Goal: Task Accomplishment & Management: Manage account settings

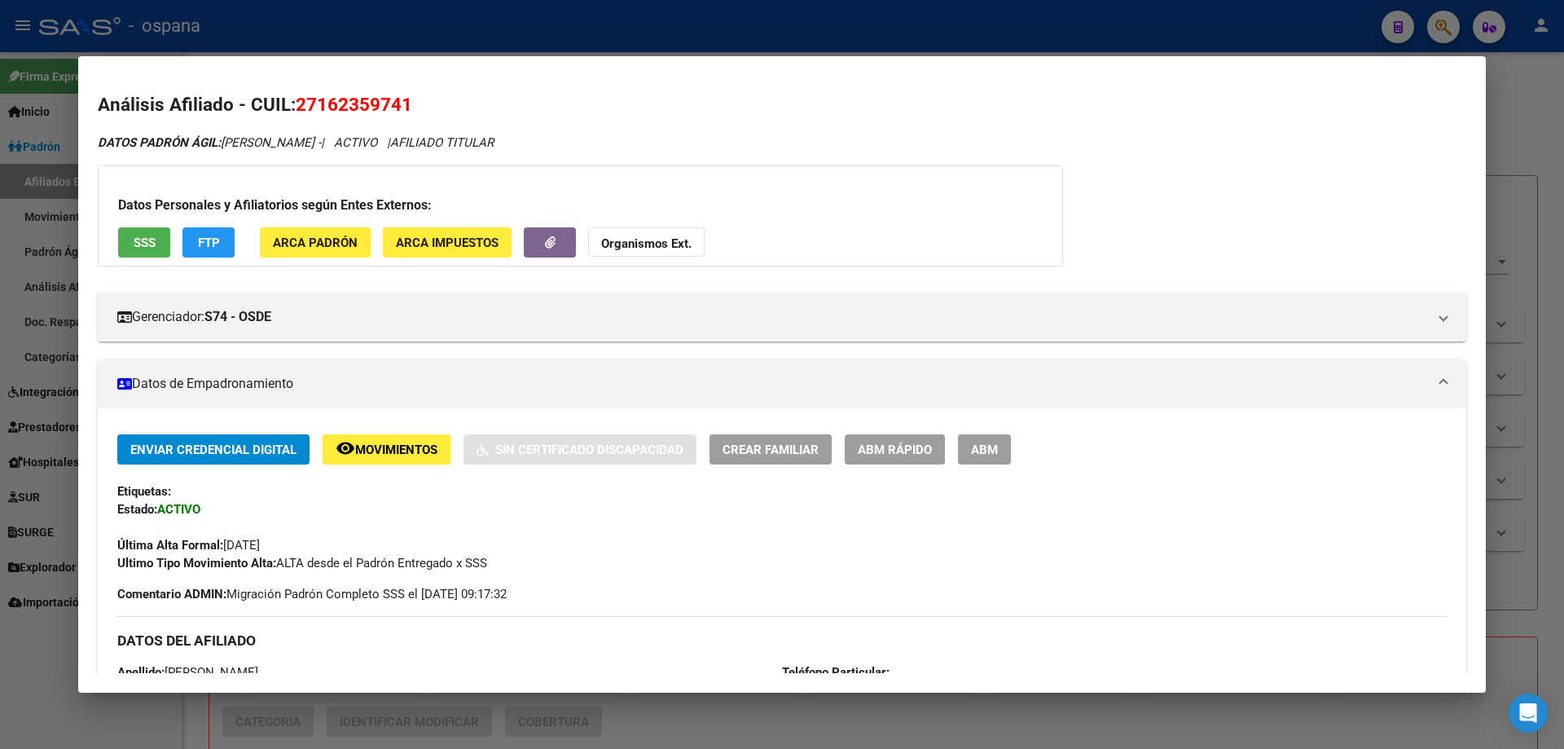
click at [0, 191] on div at bounding box center [782, 374] width 1564 height 749
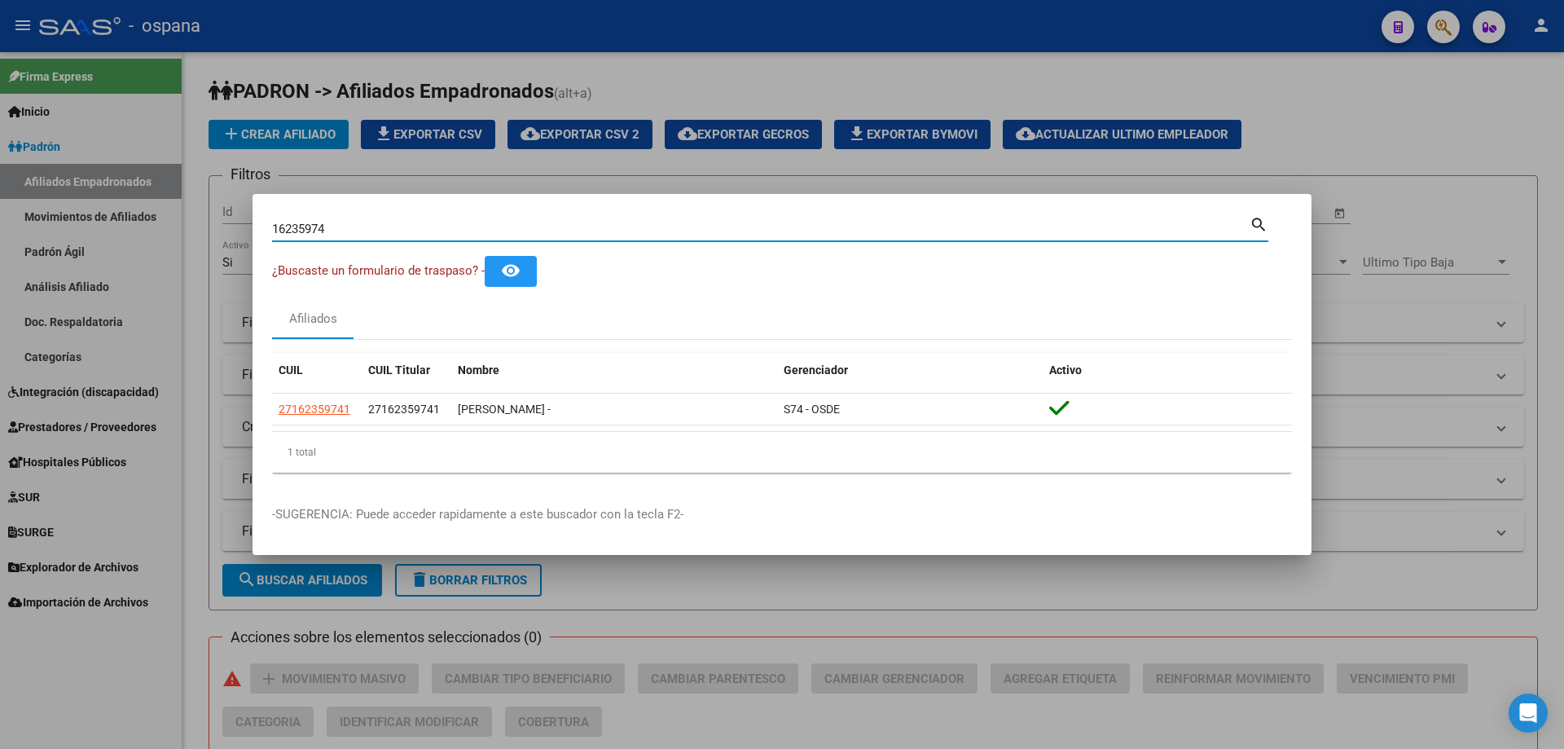
drag, startPoint x: 367, startPoint y: 225, endPoint x: 29, endPoint y: 161, distance: 344.0
click at [29, 161] on div "16235974 Buscar (apellido, dni, cuil, nro traspaso, cuit, obra social) search ¿…" at bounding box center [782, 374] width 1564 height 749
type input "93875926"
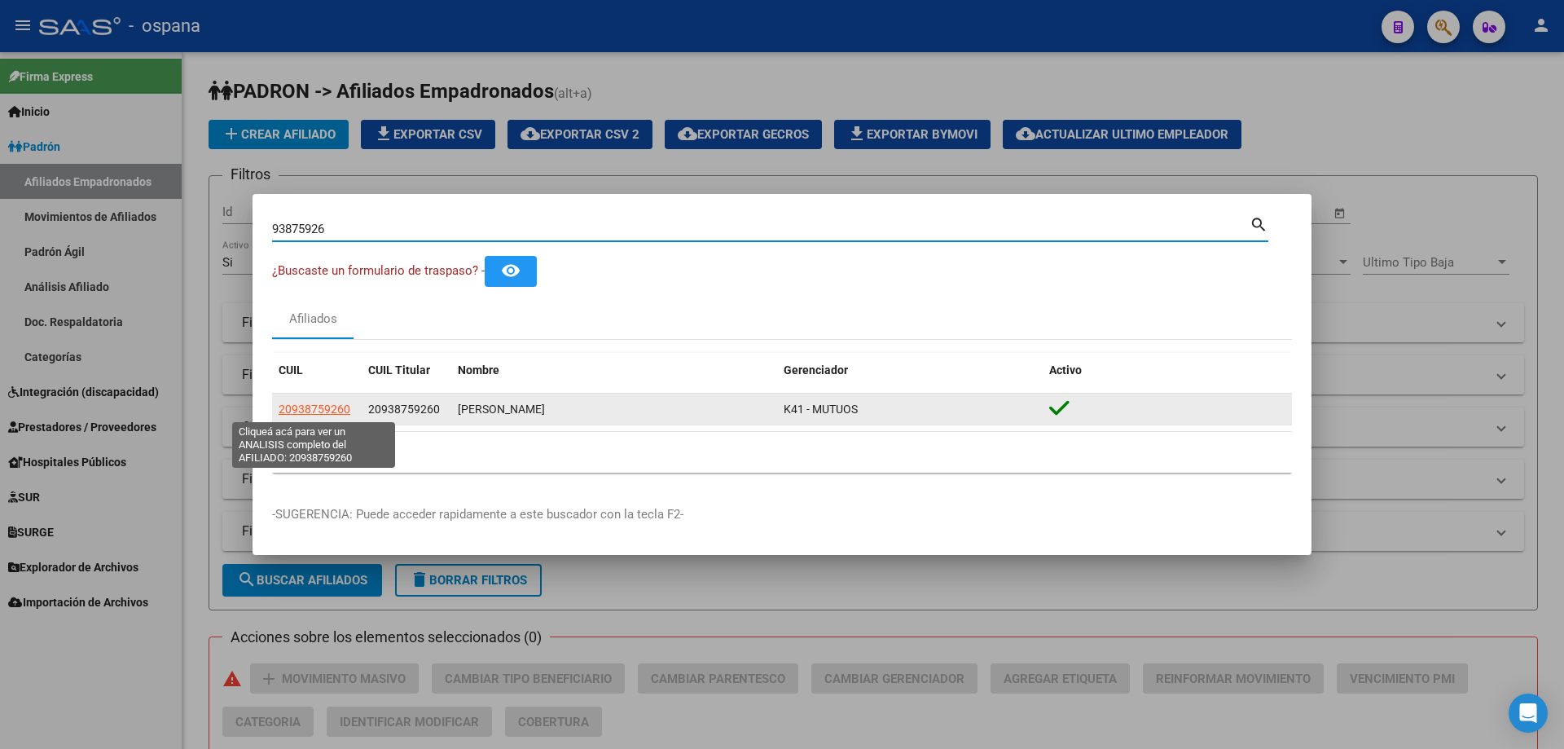
click at [311, 406] on span "20938759260" at bounding box center [315, 408] width 72 height 13
type textarea "20938759260"
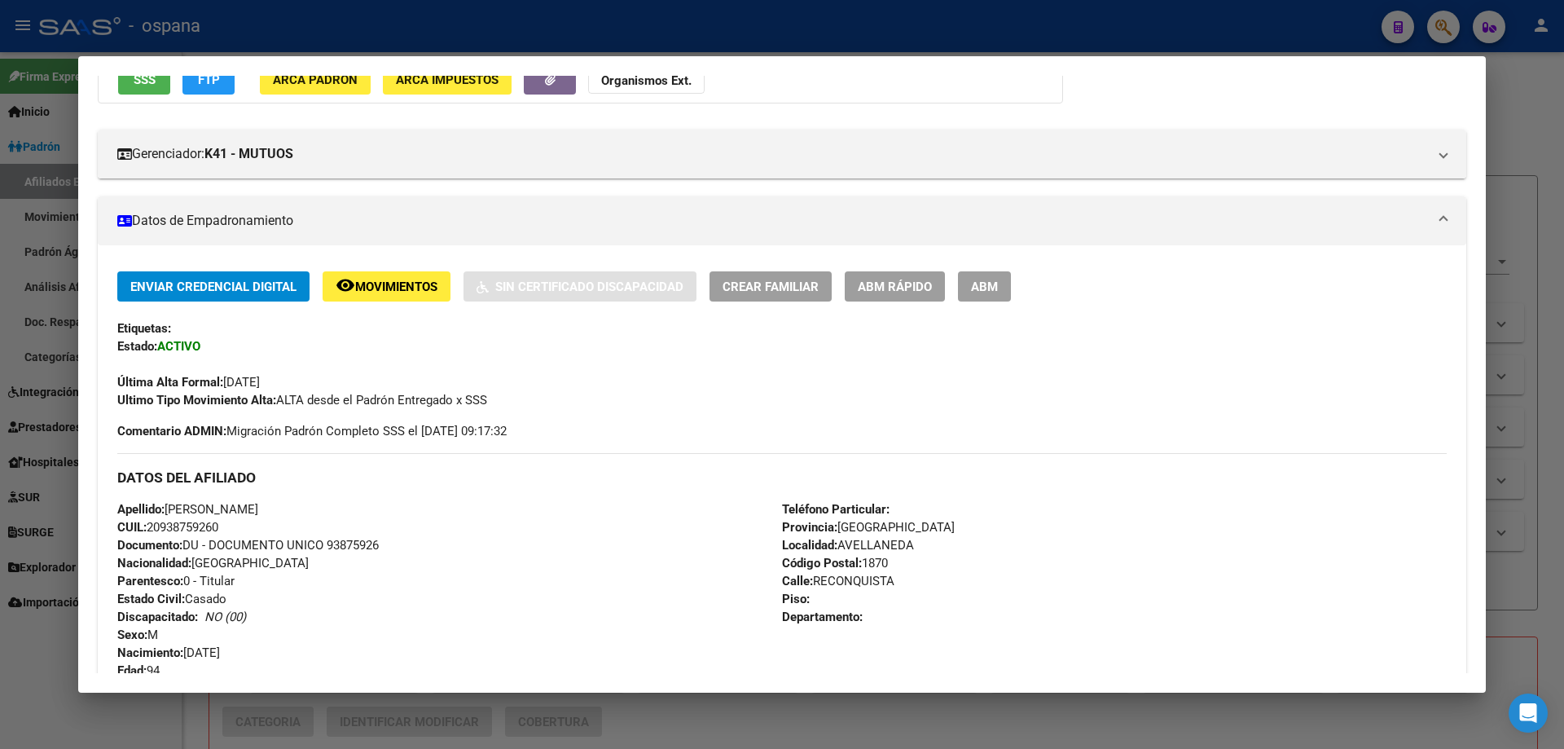
scroll to position [81, 0]
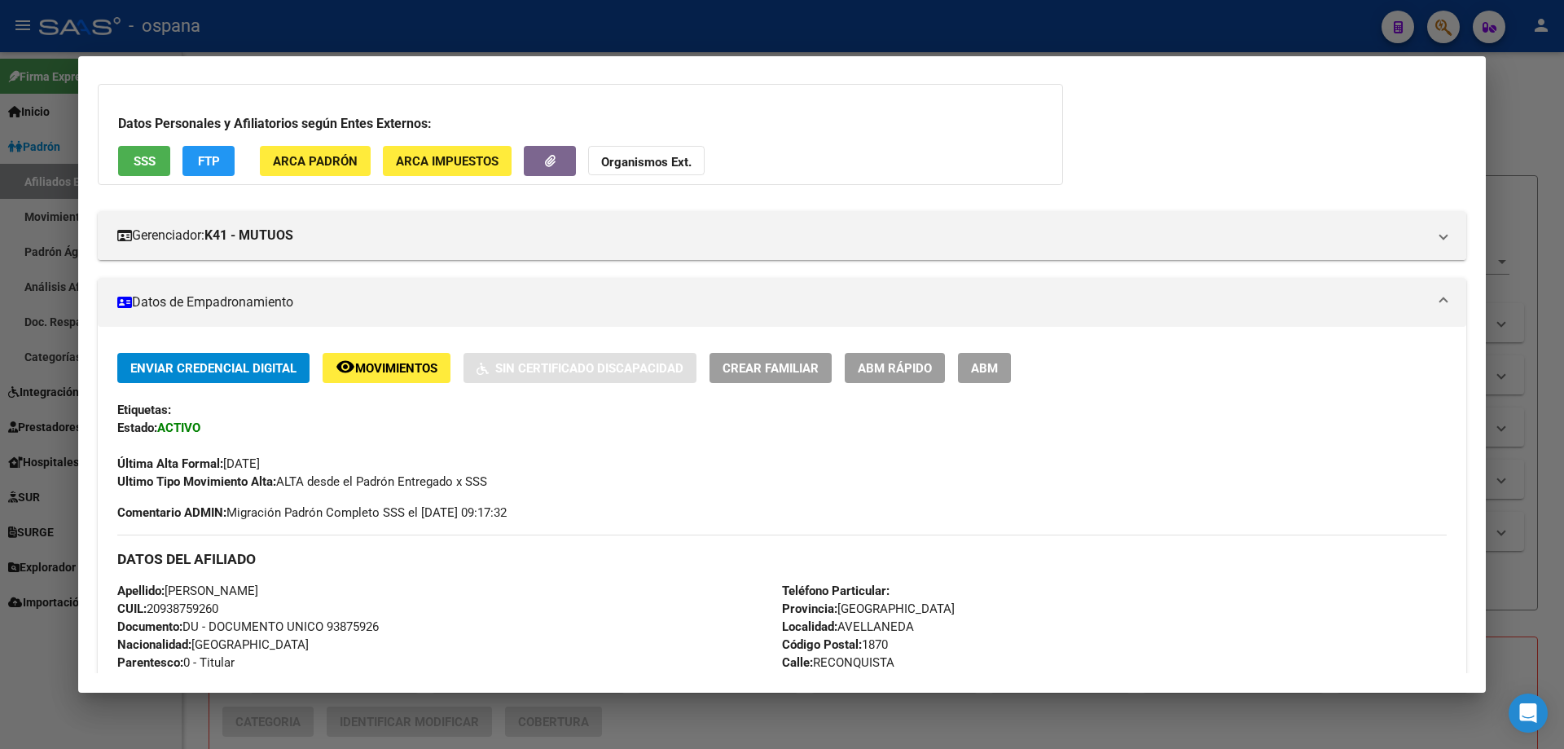
click at [137, 160] on span "SSS" at bounding box center [145, 161] width 22 height 15
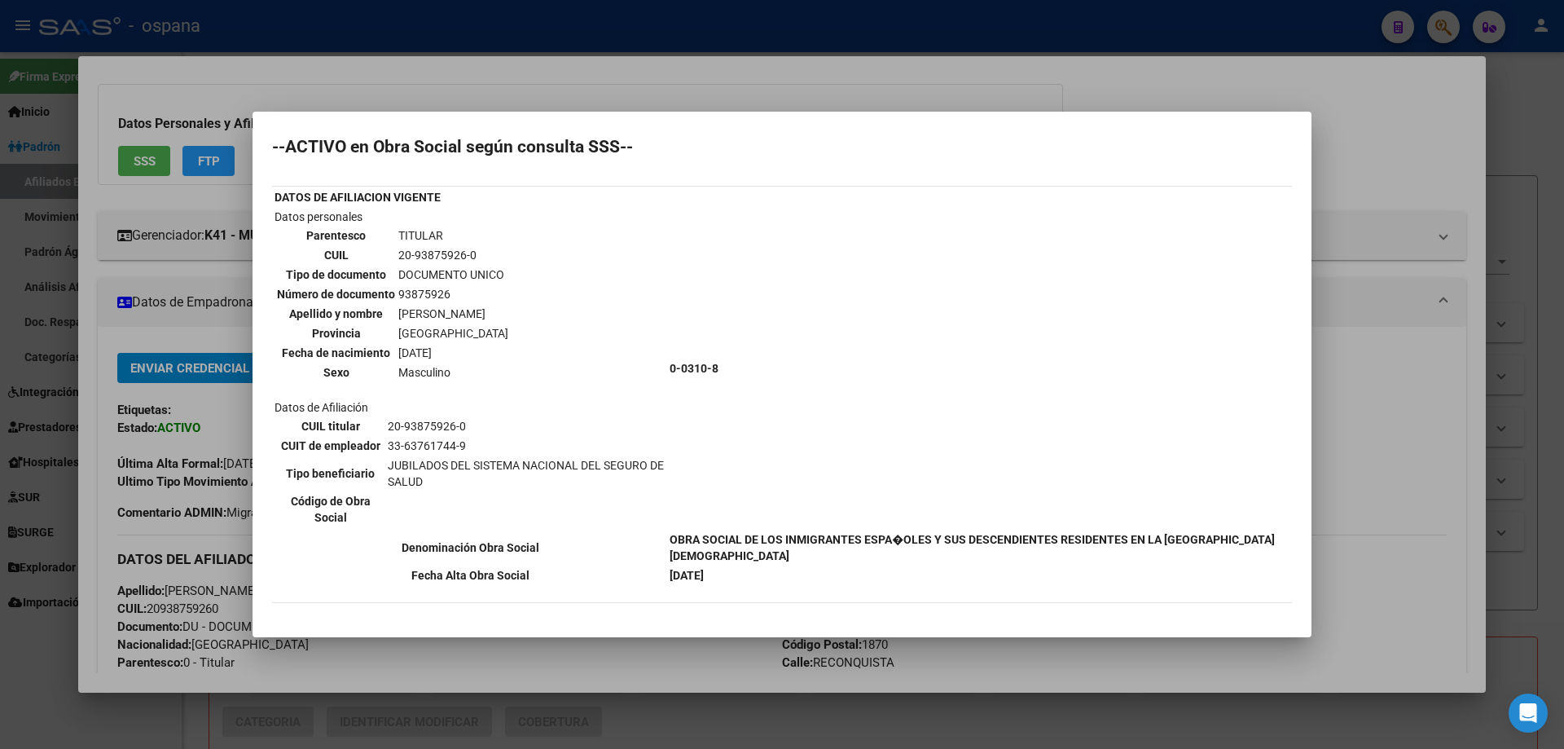
scroll to position [0, 0]
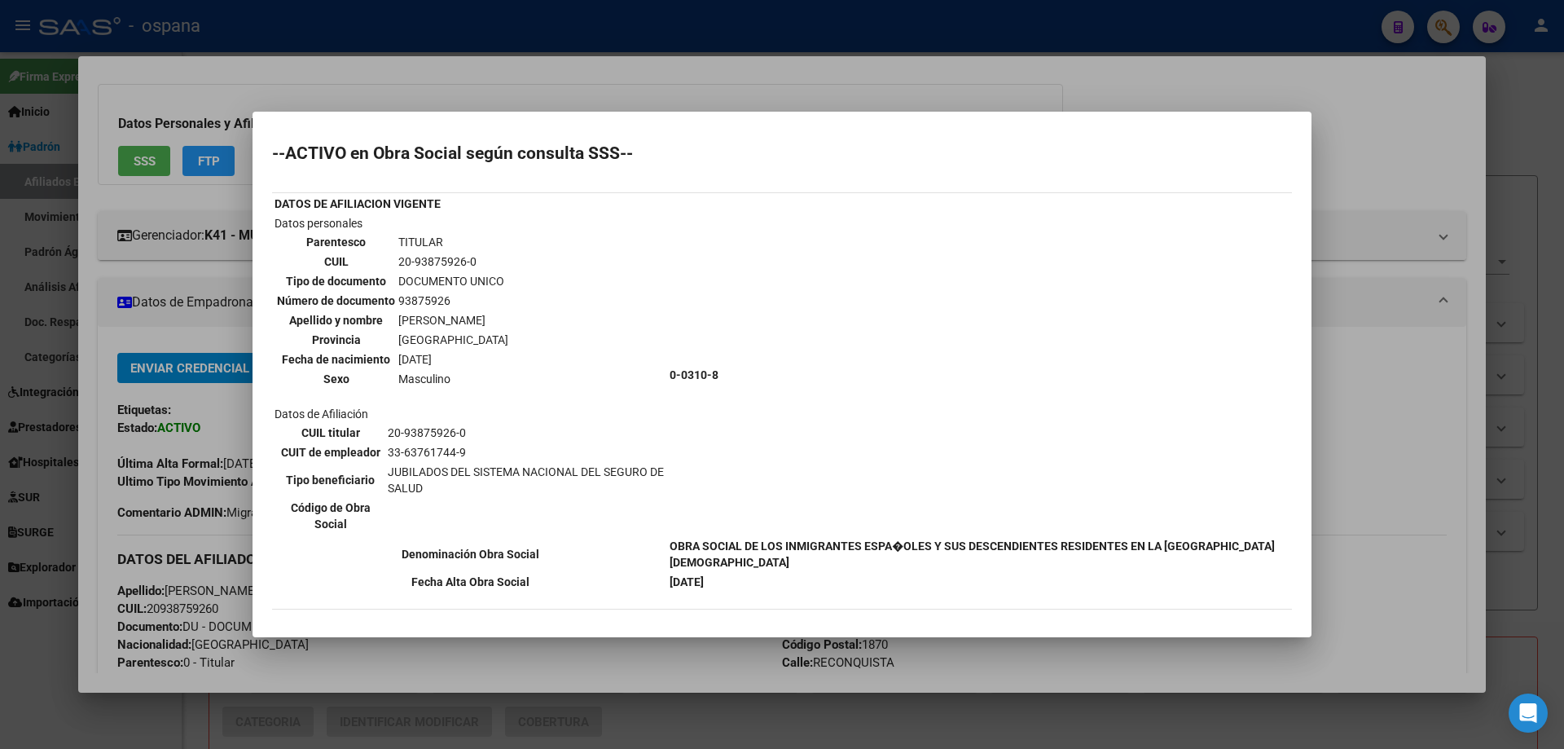
click at [46, 345] on div at bounding box center [782, 374] width 1564 height 749
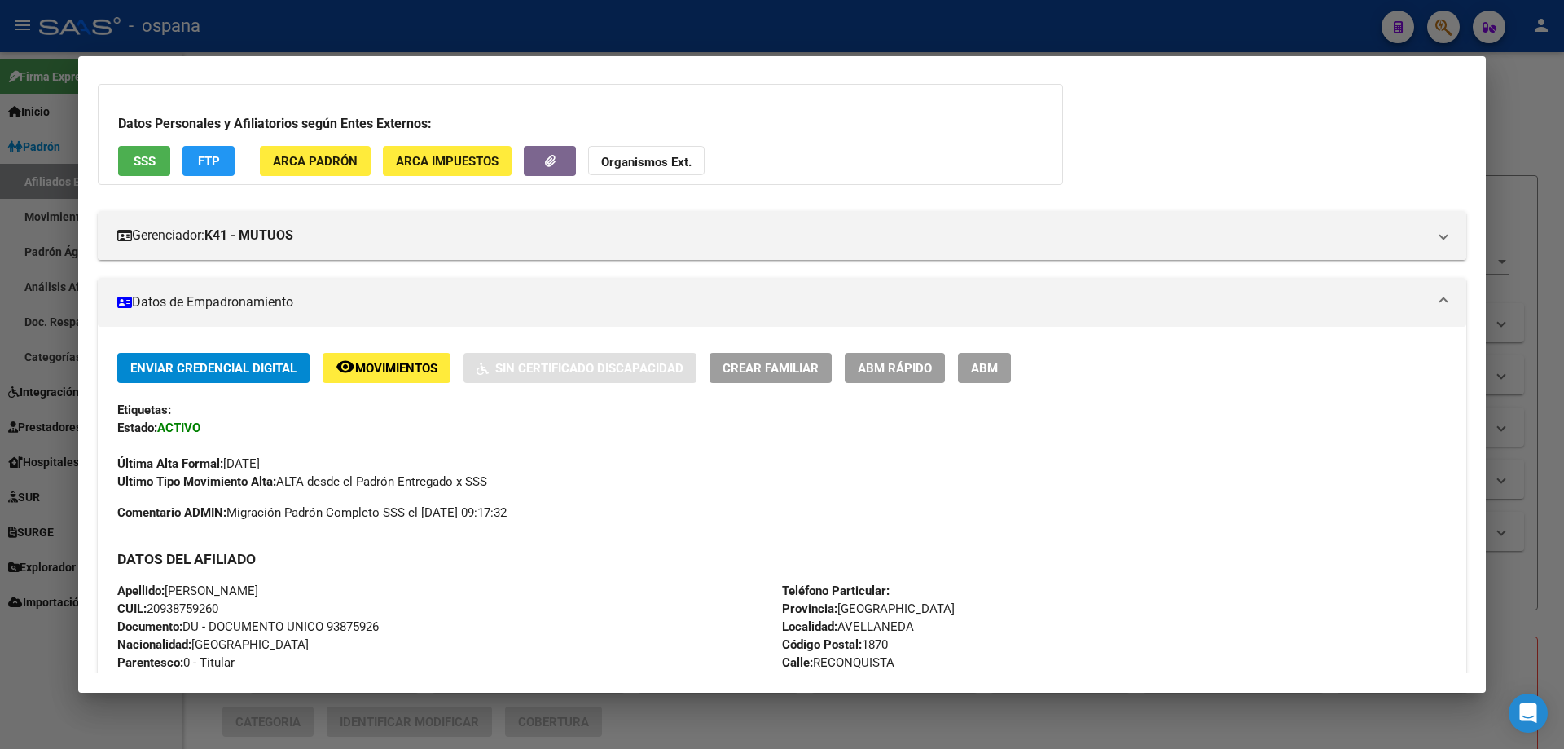
click at [46, 345] on div at bounding box center [782, 374] width 1564 height 749
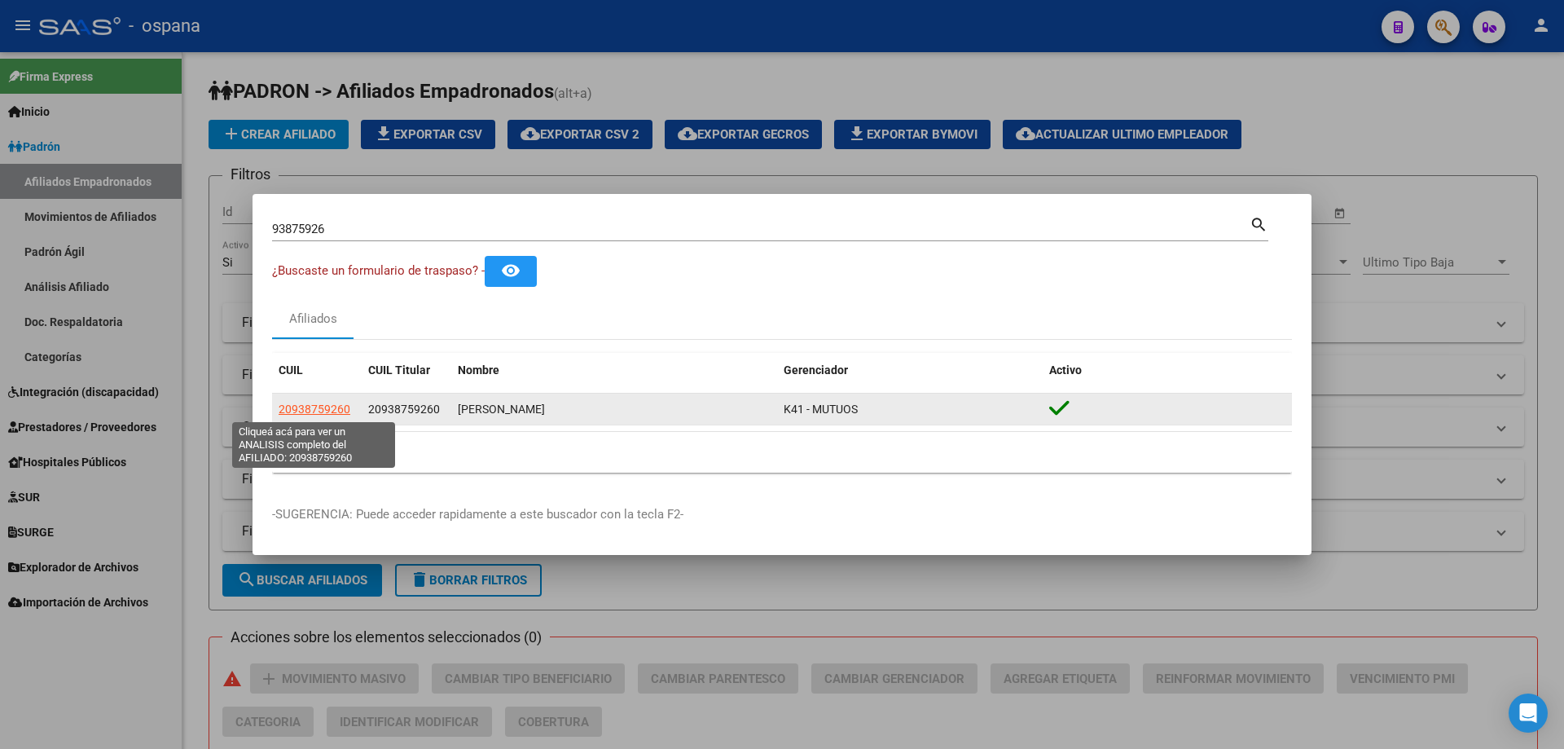
click at [310, 404] on span "20938759260" at bounding box center [315, 408] width 72 height 13
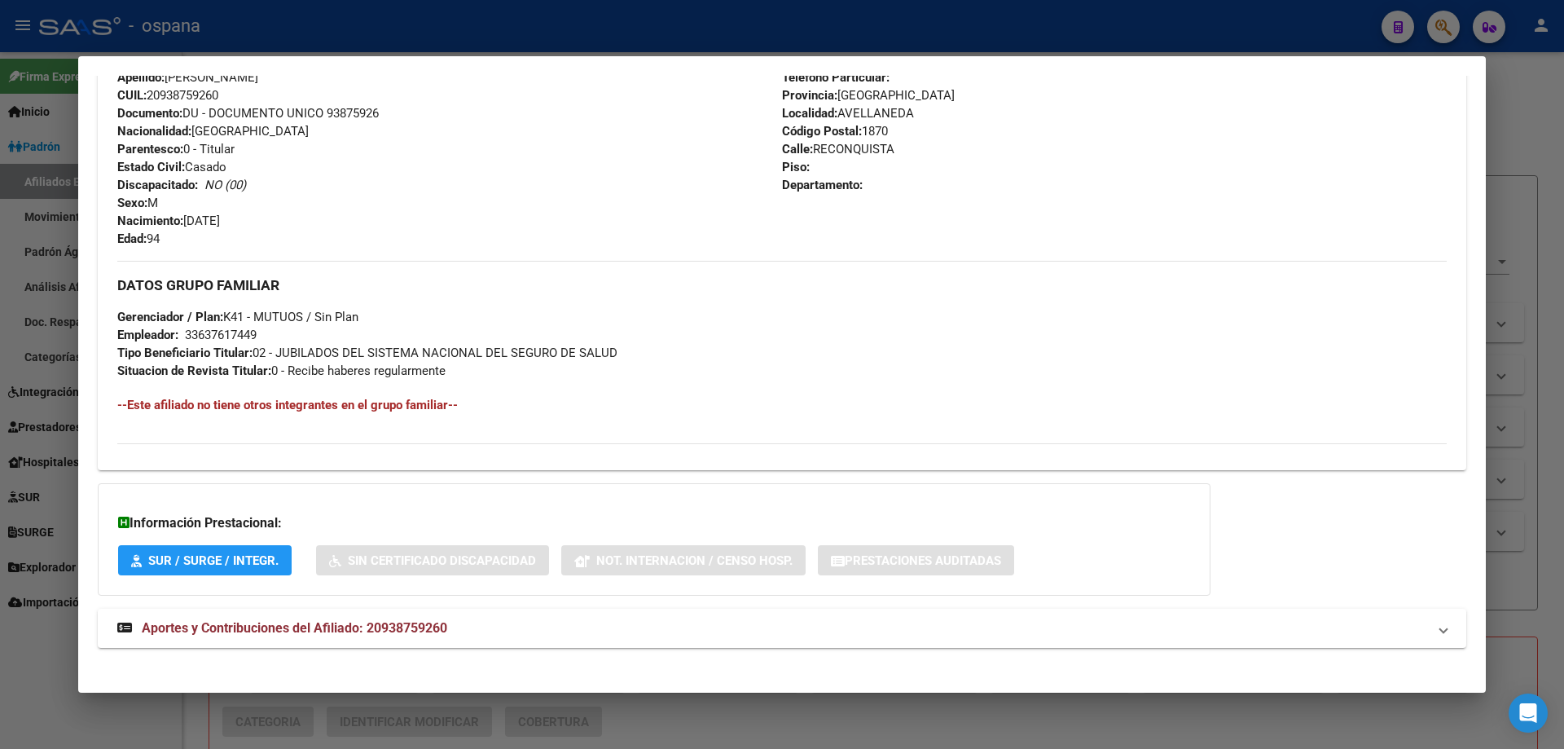
scroll to position [606, 0]
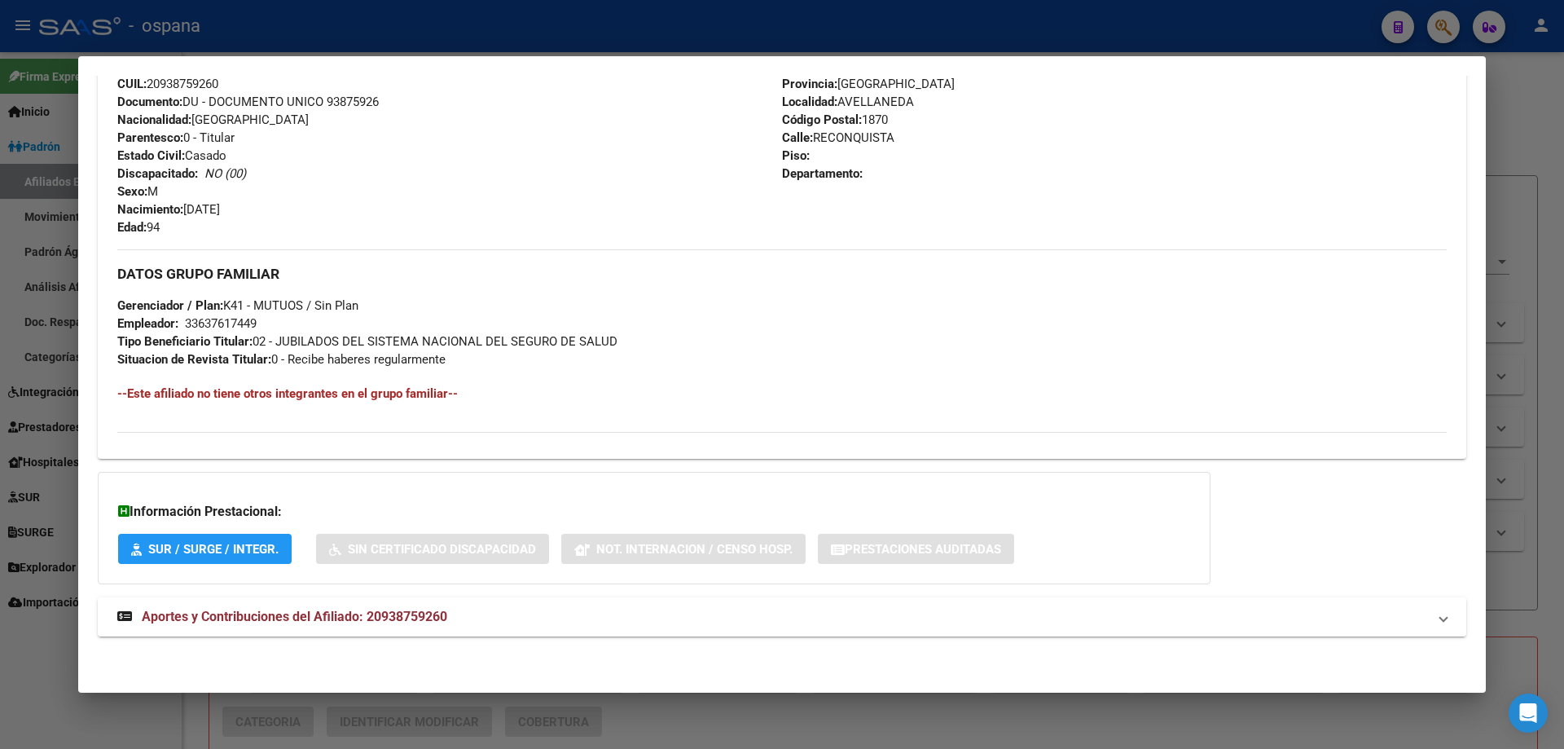
click at [197, 630] on mat-expansion-panel-header "Aportes y Contribuciones del Afiliado: 20938759260" at bounding box center [782, 616] width 1369 height 39
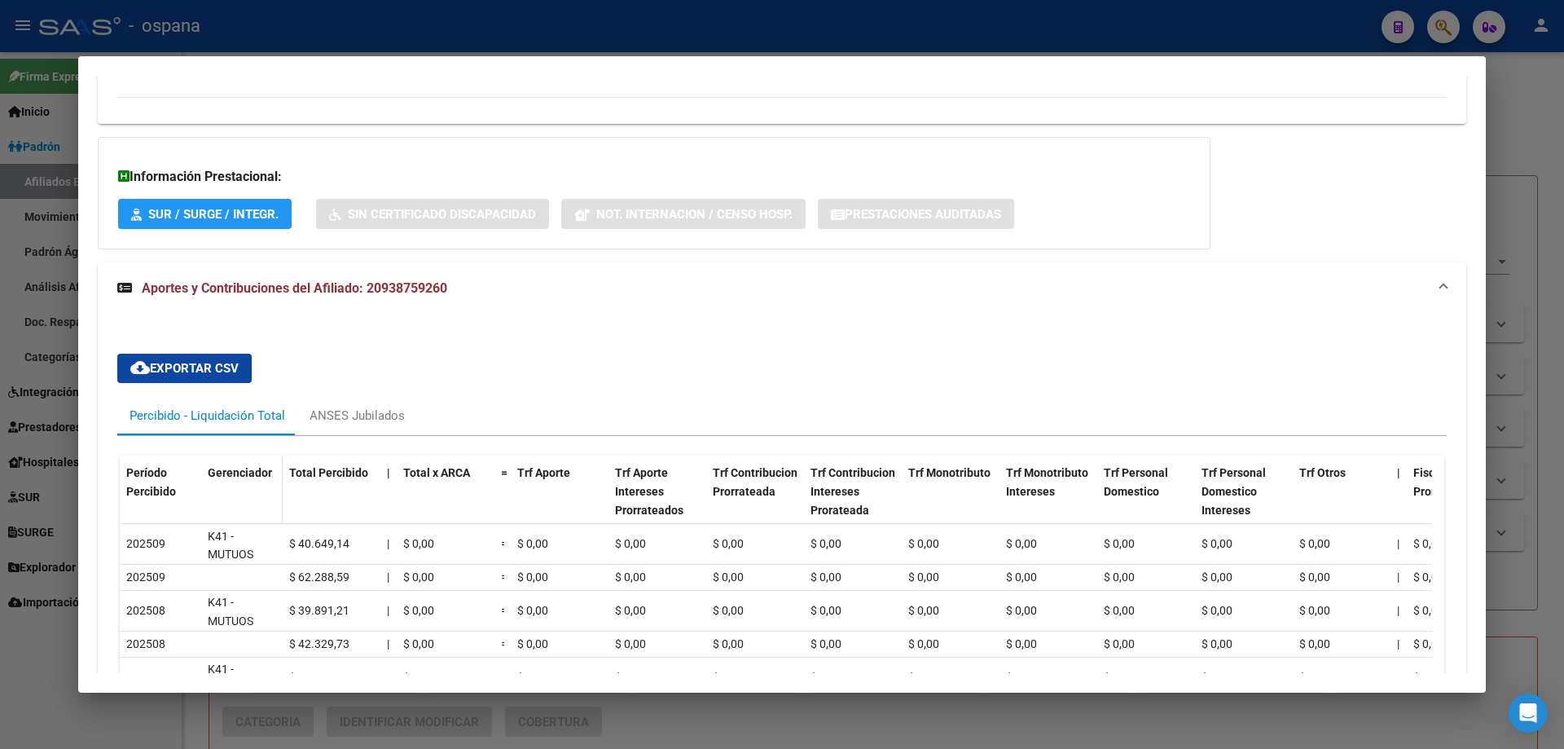
scroll to position [969, 0]
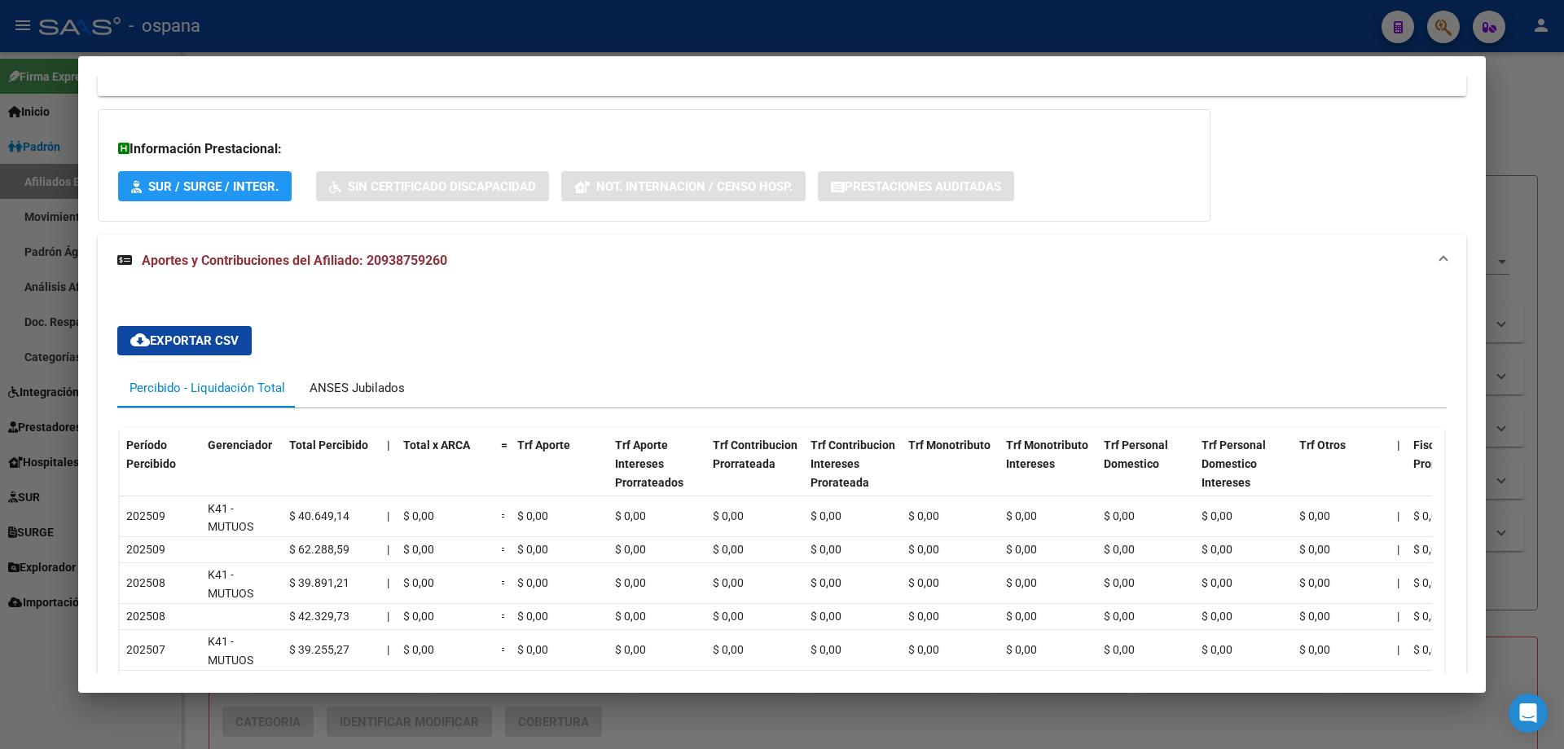
click at [316, 385] on div "ANSES Jubilados" at bounding box center [357, 388] width 95 height 18
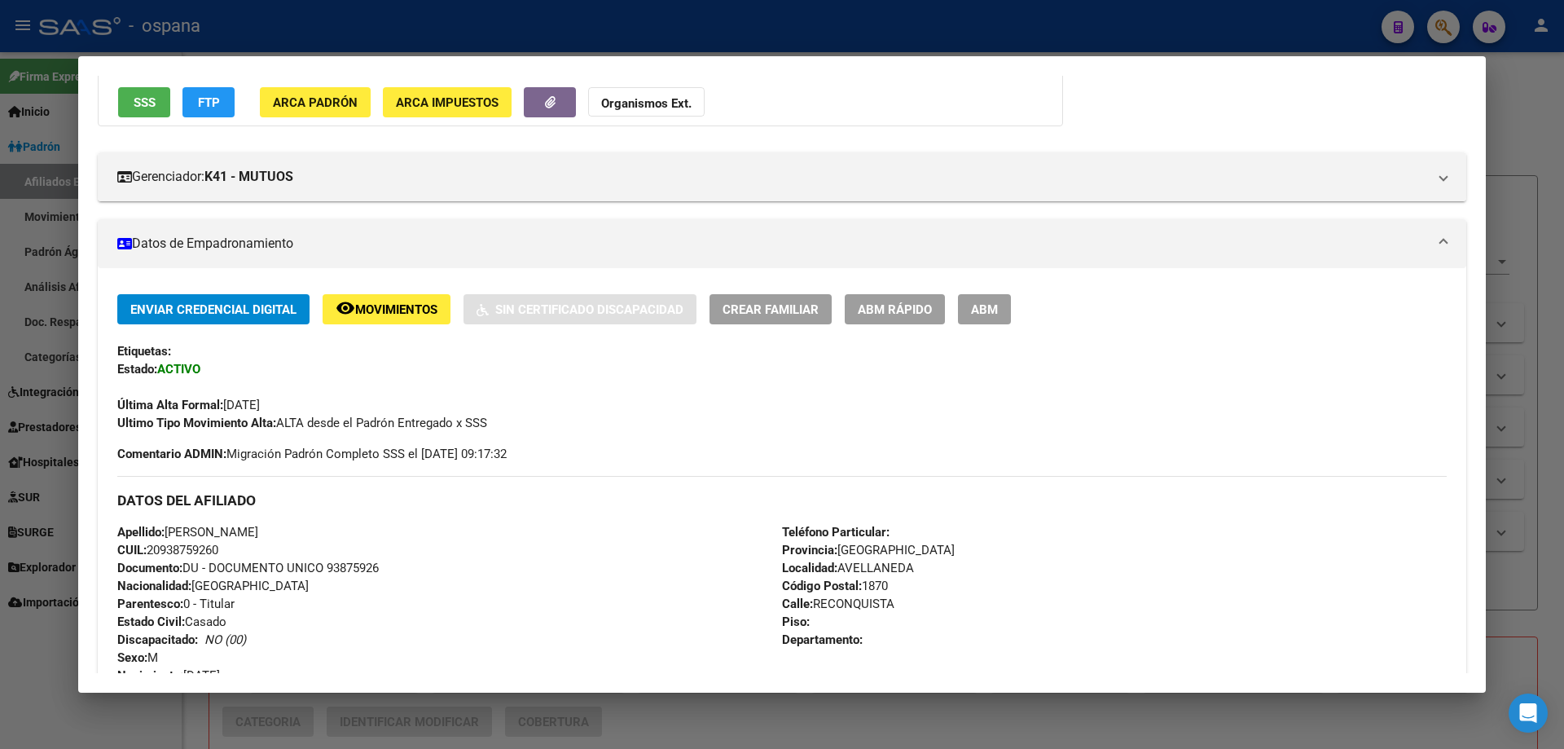
scroll to position [0, 0]
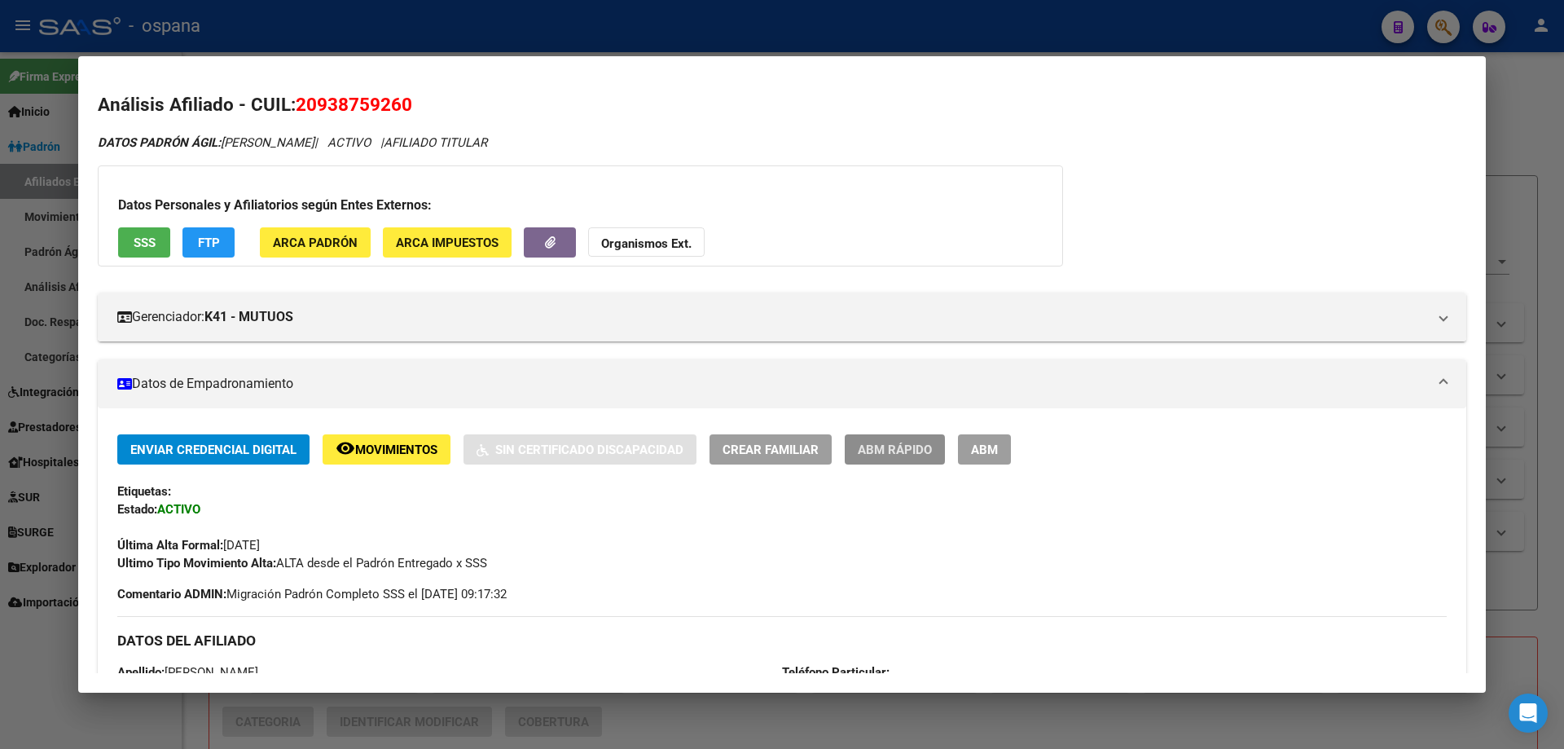
click at [872, 450] on span "ABM Rápido" at bounding box center [895, 449] width 74 height 15
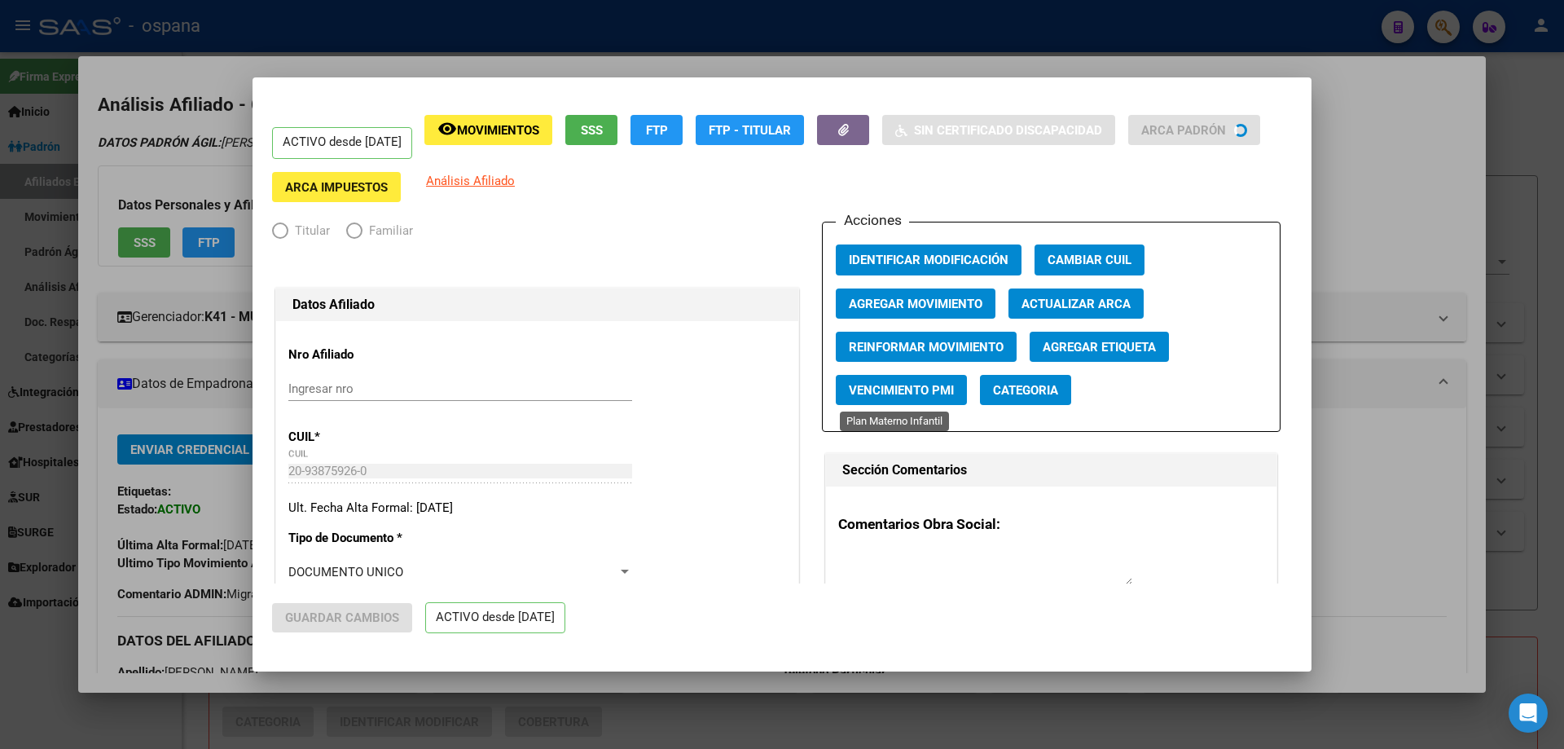
radio input "true"
type input "33-63761744-9"
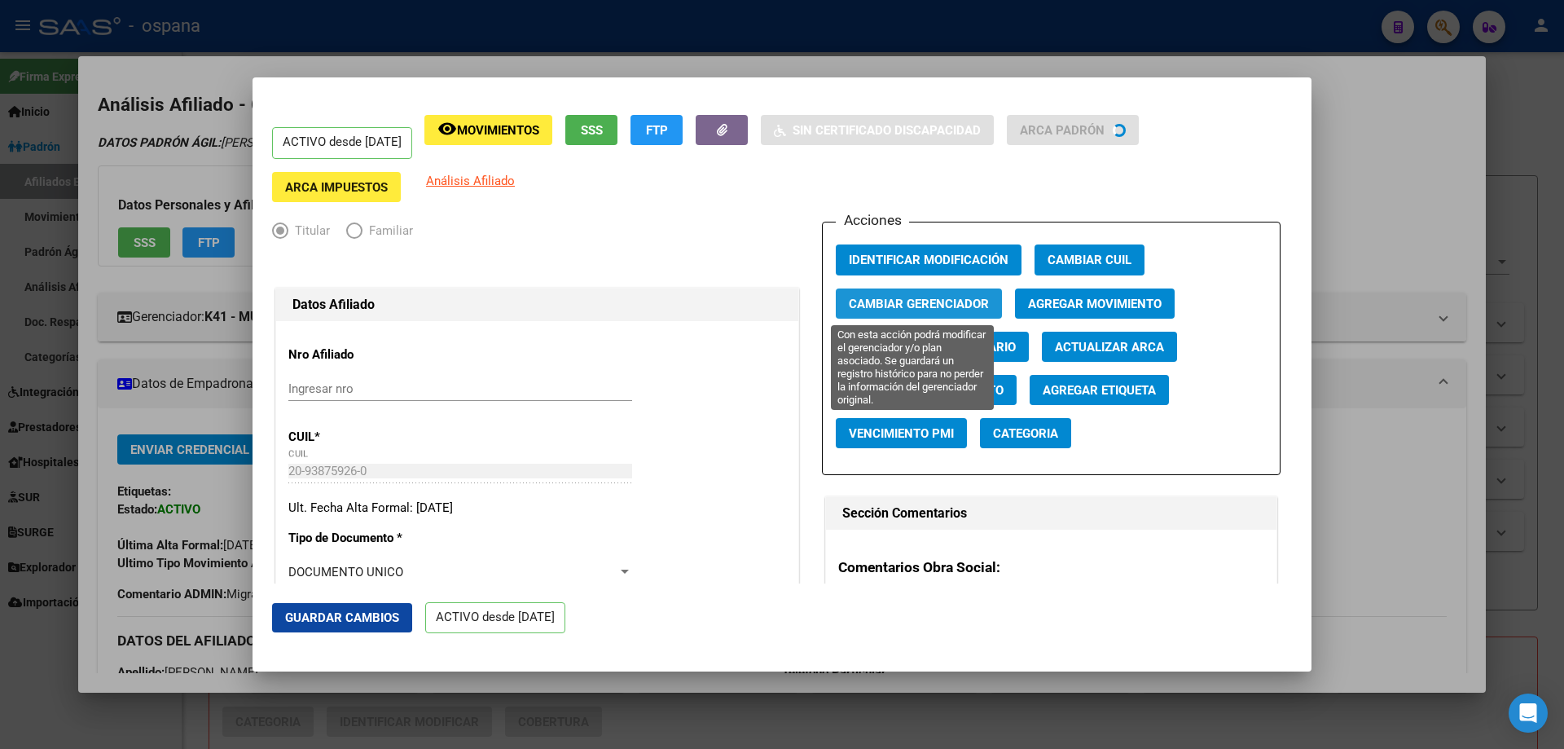
click at [949, 300] on span "Cambiar Gerenciador" at bounding box center [919, 304] width 140 height 15
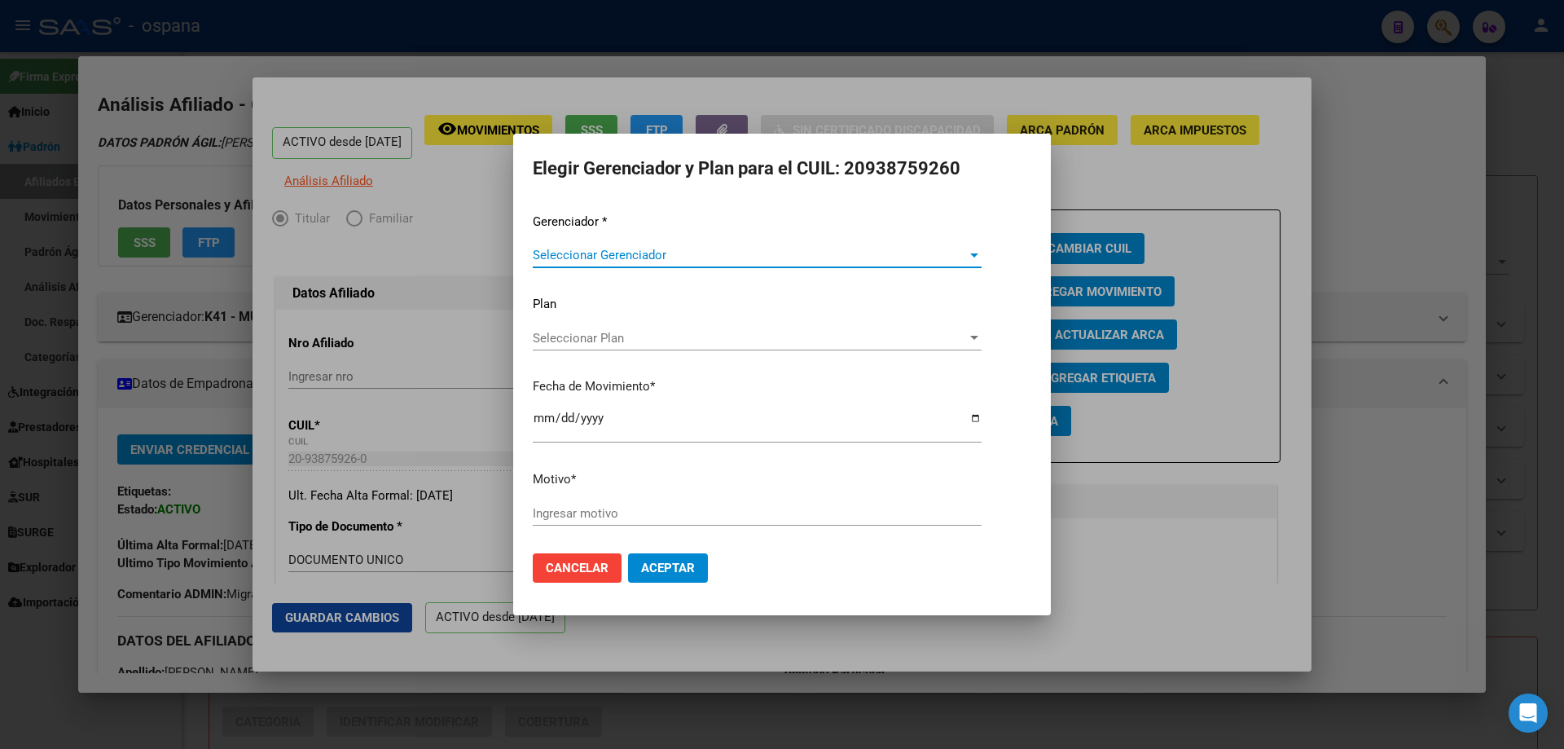
click at [623, 254] on span "Seleccionar Gerenciador" at bounding box center [750, 255] width 434 height 15
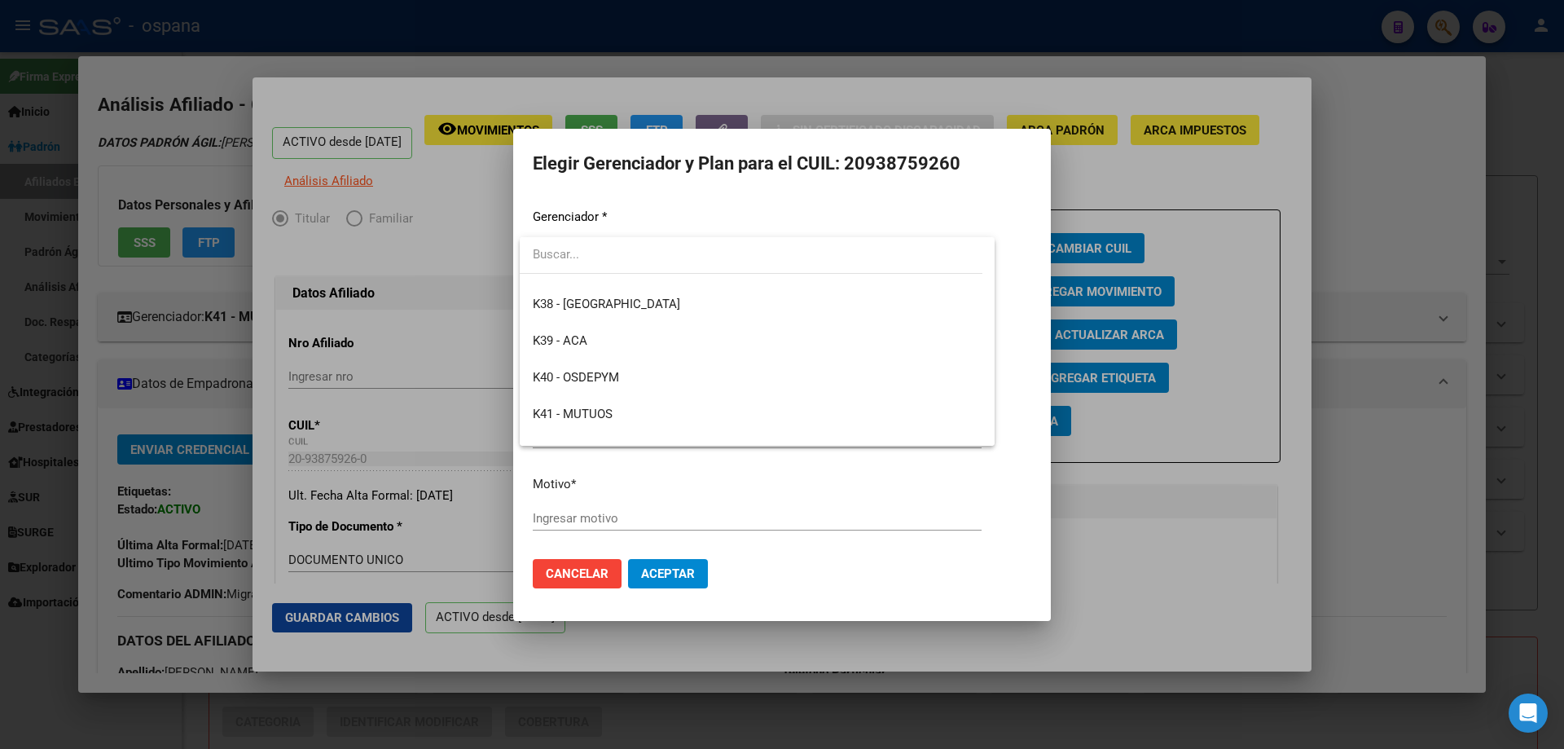
scroll to position [326, 0]
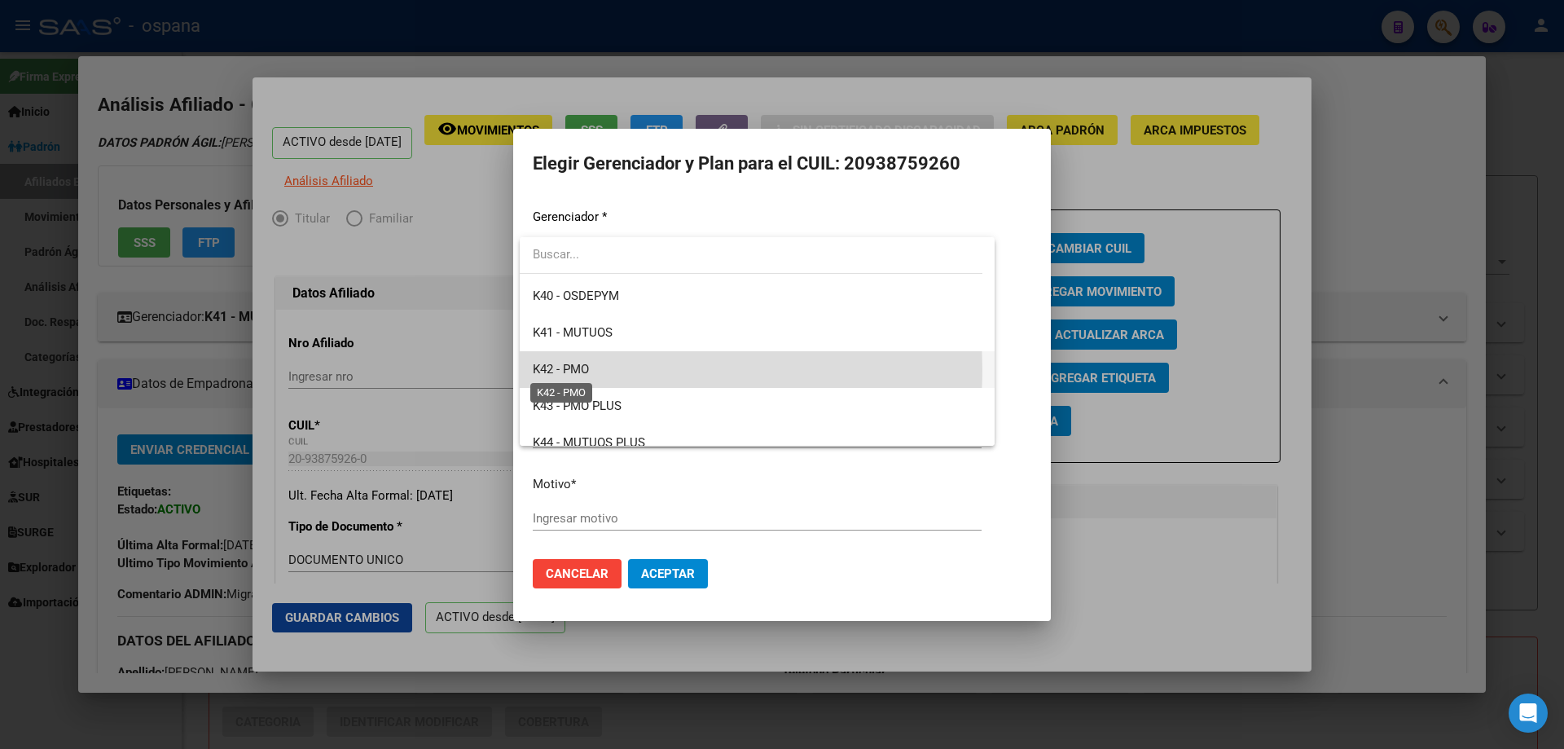
click at [582, 370] on span "K42 - PMO" at bounding box center [561, 369] width 56 height 15
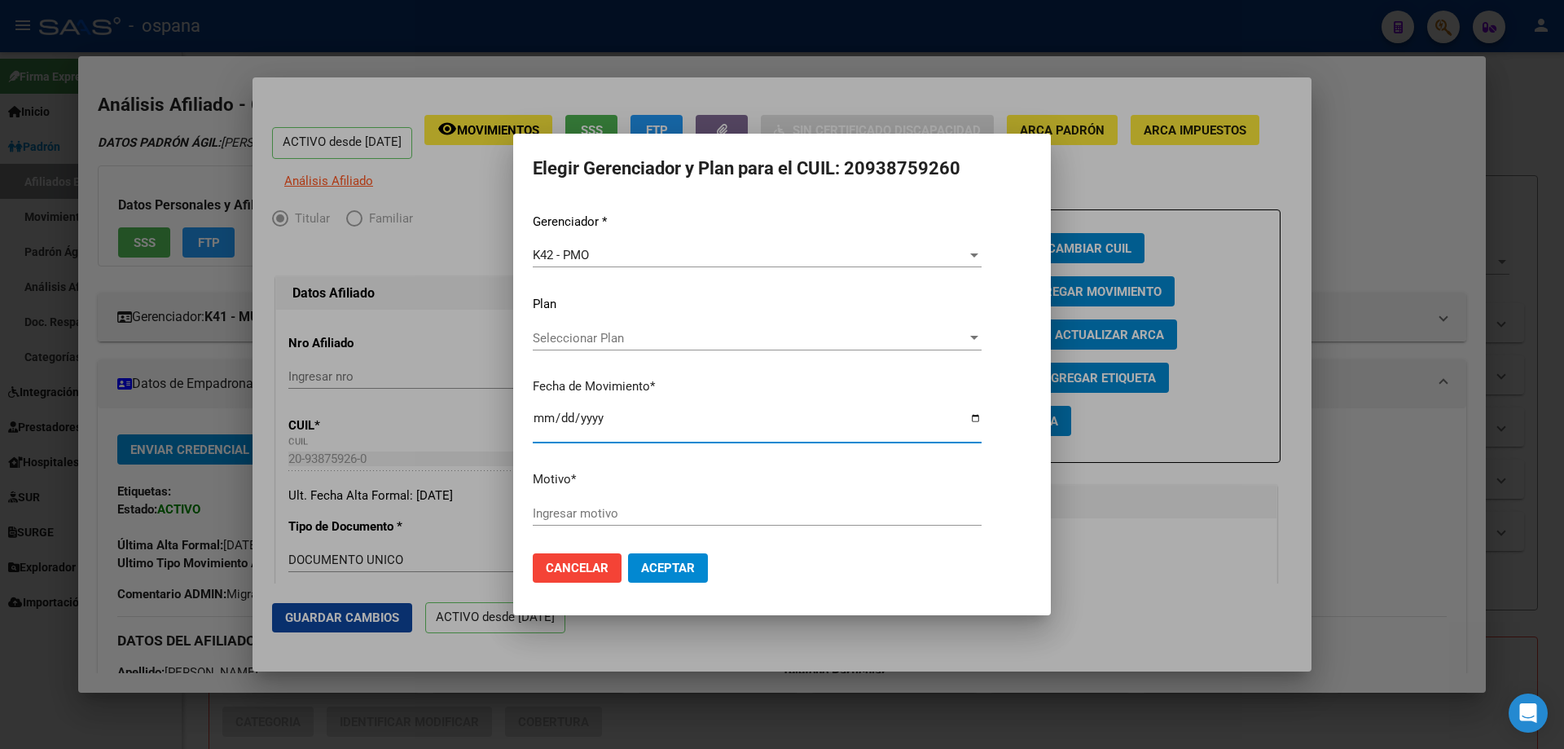
click at [546, 420] on input "[DATE]" at bounding box center [757, 424] width 449 height 26
type input "[DATE]"
click at [580, 506] on input "Ingresar motivo" at bounding box center [757, 513] width 449 height 15
type input "pasa a pmo"
click at [662, 578] on button "Aceptar" at bounding box center [668, 567] width 80 height 29
